Goal: Transaction & Acquisition: Purchase product/service

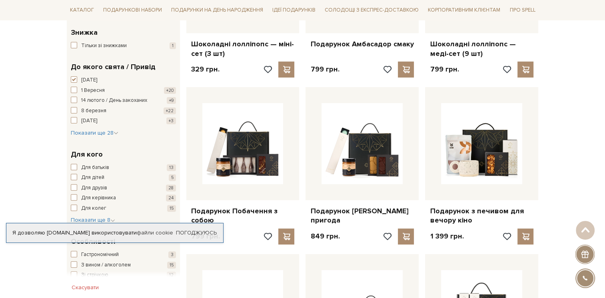
scroll to position [105, 0]
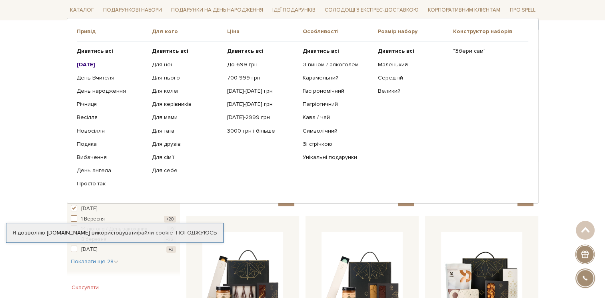
click at [95, 61] on b "[DATE]" at bounding box center [86, 64] width 18 height 7
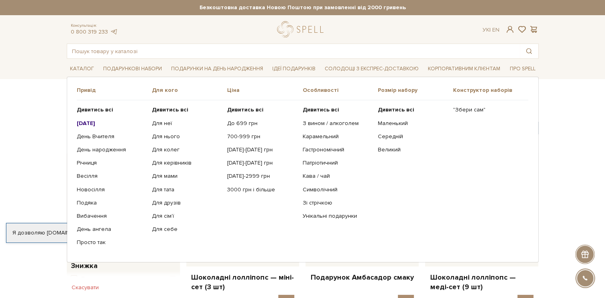
click at [87, 123] on b "[DATE]" at bounding box center [86, 123] width 18 height 7
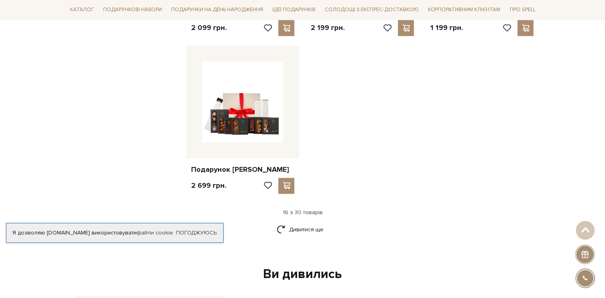
scroll to position [954, 0]
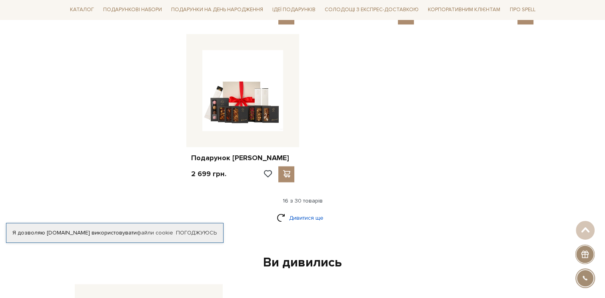
click at [290, 215] on link "Дивитися ще" at bounding box center [303, 218] width 52 height 14
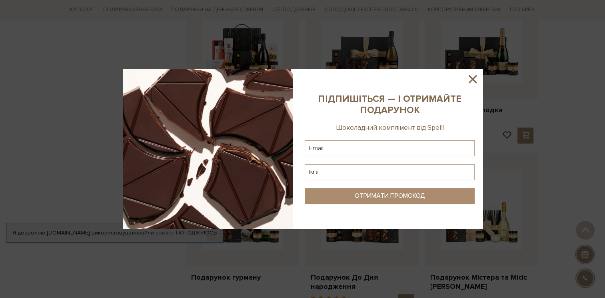
scroll to position [1343, 0]
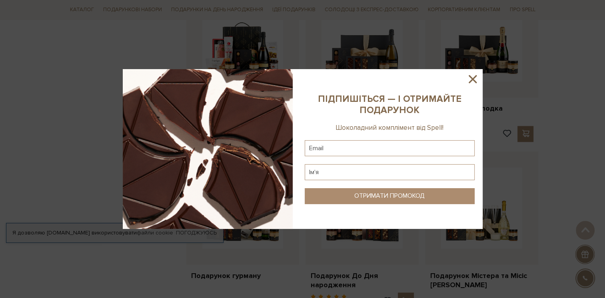
click at [476, 74] on icon at bounding box center [473, 79] width 14 height 14
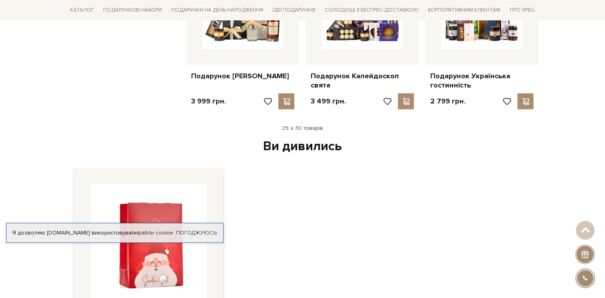
scroll to position [1732, 0]
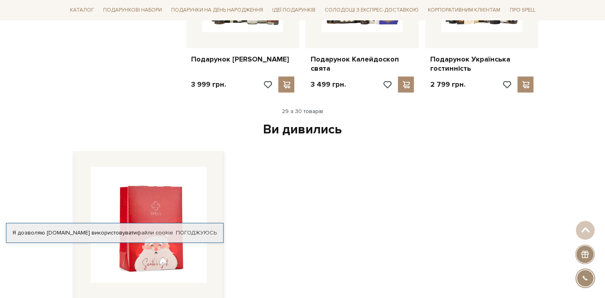
click at [164, 198] on img at bounding box center [149, 225] width 116 height 116
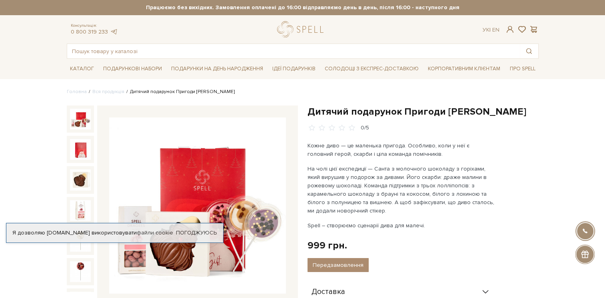
click at [167, 212] on img at bounding box center [197, 205] width 177 height 177
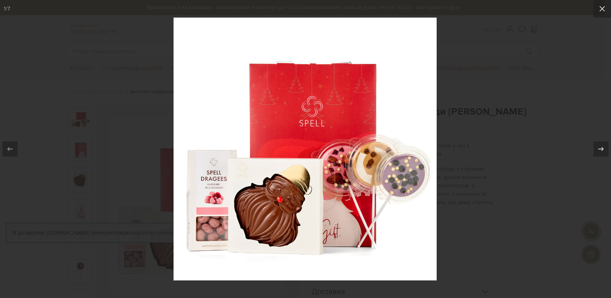
click at [302, 214] on img at bounding box center [304, 149] width 263 height 263
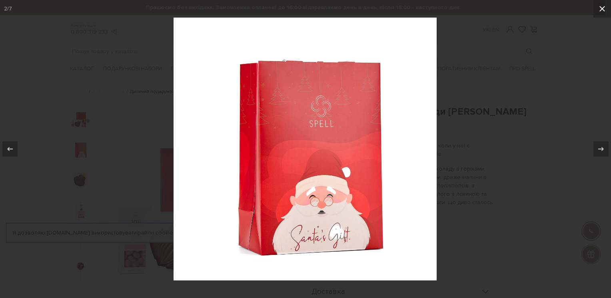
click at [604, 6] on icon at bounding box center [602, 9] width 10 height 10
